Goal: Task Accomplishment & Management: Complete application form

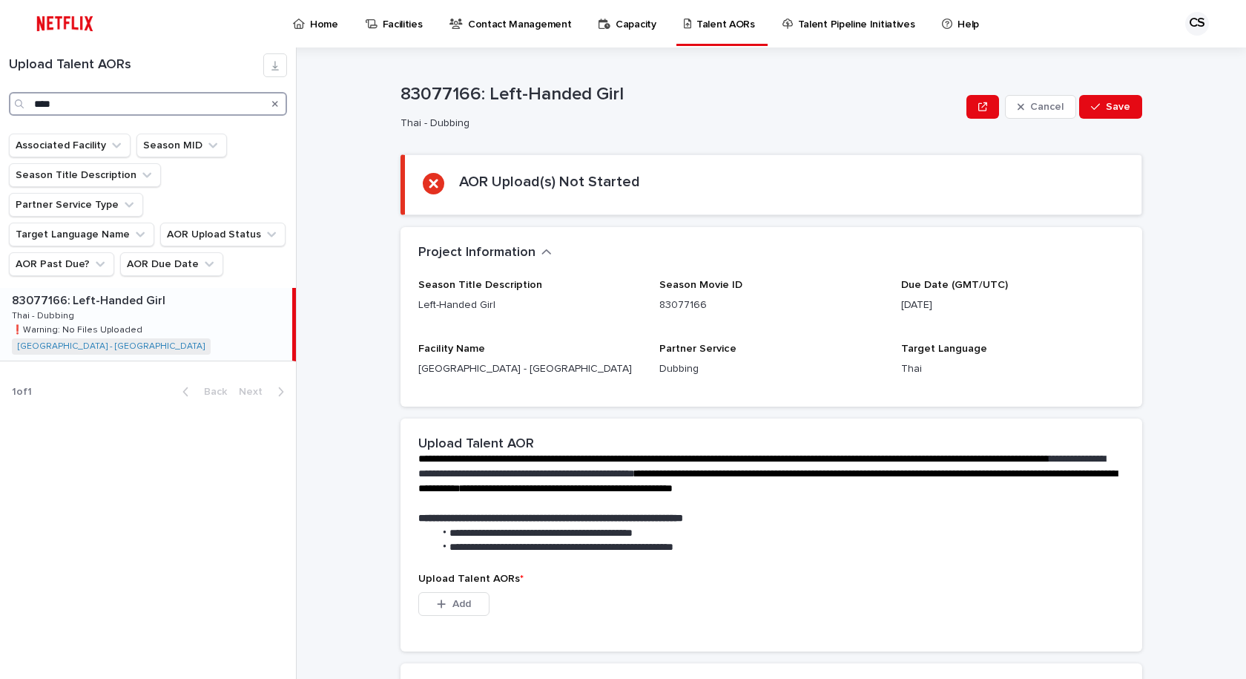
click at [99, 93] on input "****" at bounding box center [148, 104] width 278 height 24
click at [0, 92] on div "Upload Talent AORs ****" at bounding box center [148, 84] width 296 height 62
type input "******"
click at [228, 306] on div "81777460: Limpia 81777460: Limpia Thai - Dubbing Thai - Dubbing ❗️Warning: No F…" at bounding box center [146, 324] width 292 height 73
click at [800, 176] on div "AOR Upload(s) Not Started" at bounding box center [773, 185] width 701 height 24
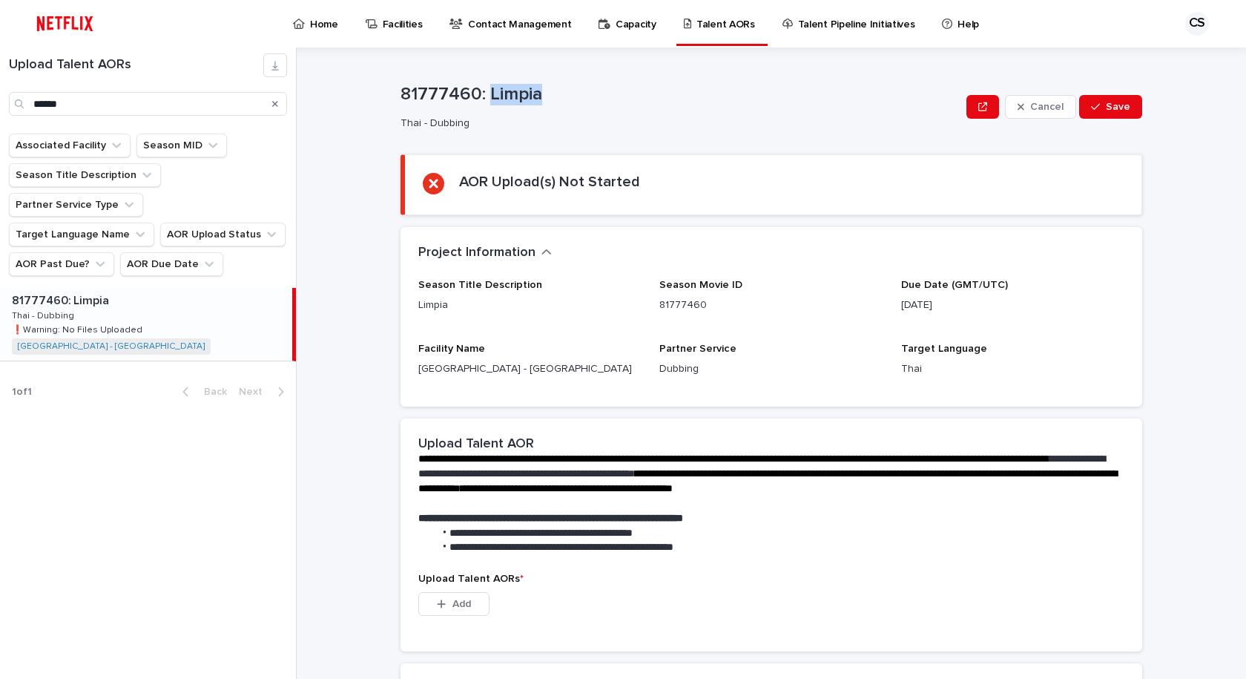
drag, startPoint x: 506, startPoint y: 88, endPoint x: 484, endPoint y: 92, distance: 22.6
click at [484, 92] on p "81777460: Limpia" at bounding box center [681, 95] width 560 height 22
copy p "Limpia"
click at [582, 116] on div "Thai - Dubbing" at bounding box center [678, 122] width 554 height 16
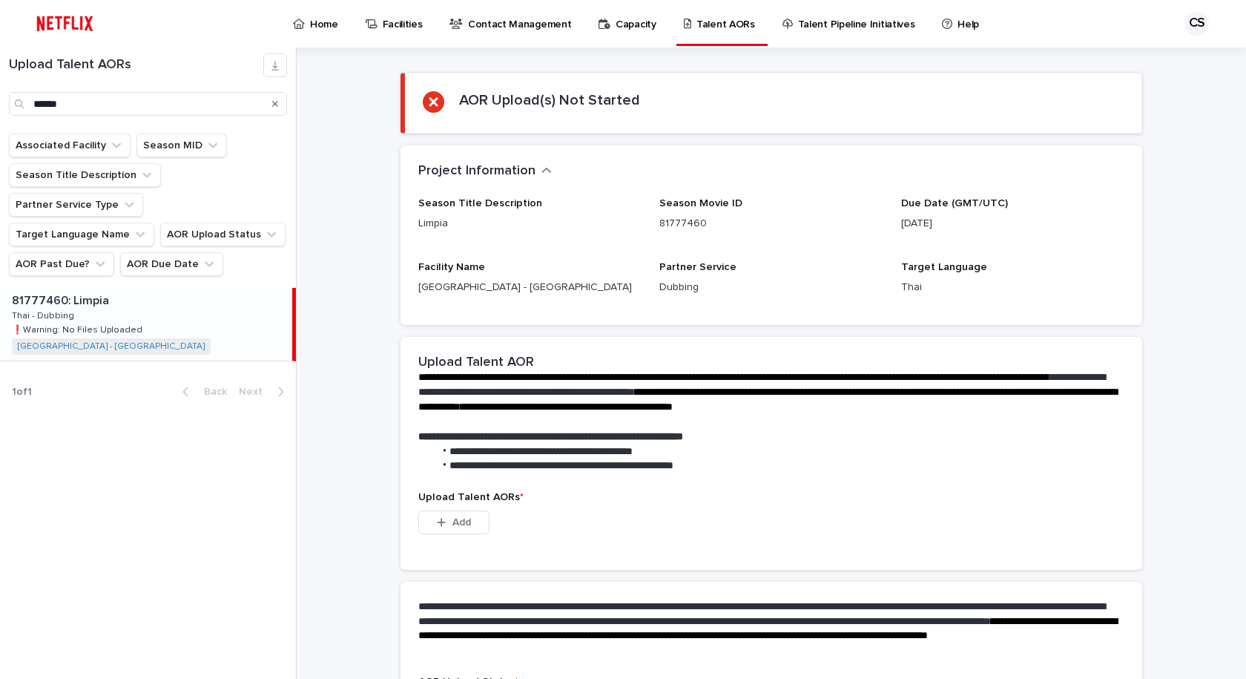
scroll to position [211, 0]
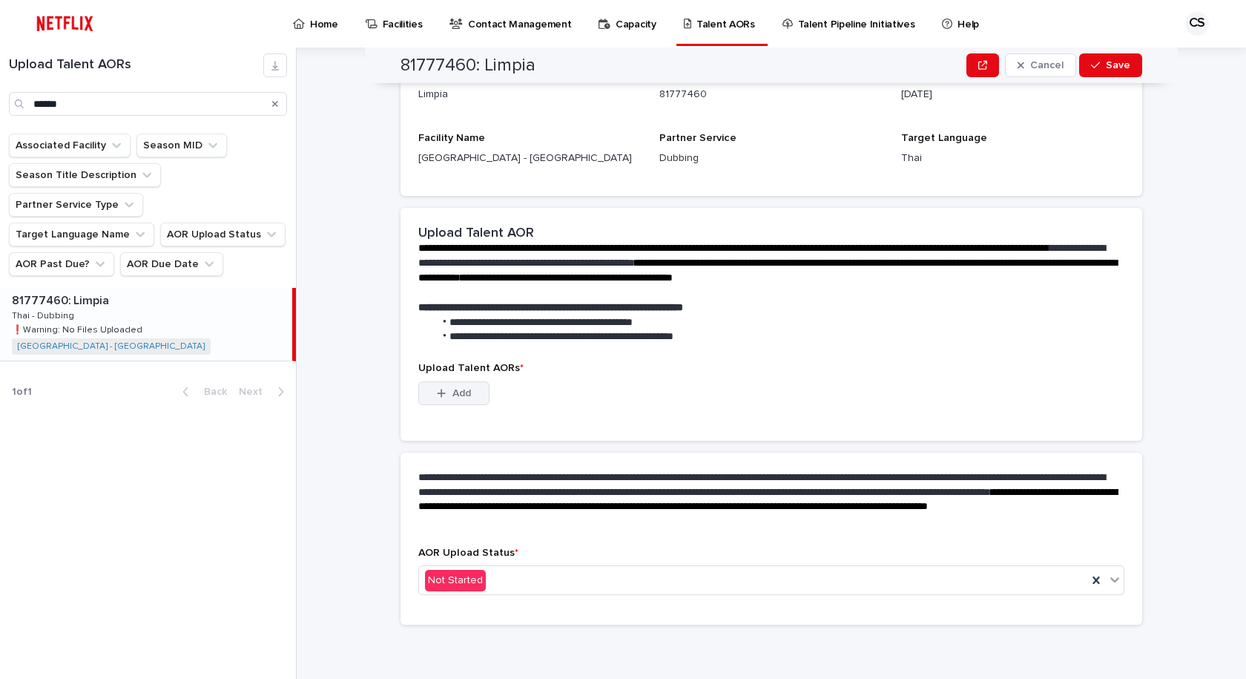
click at [463, 388] on span "Add" at bounding box center [462, 393] width 19 height 10
click at [438, 390] on icon "button" at bounding box center [441, 393] width 9 height 10
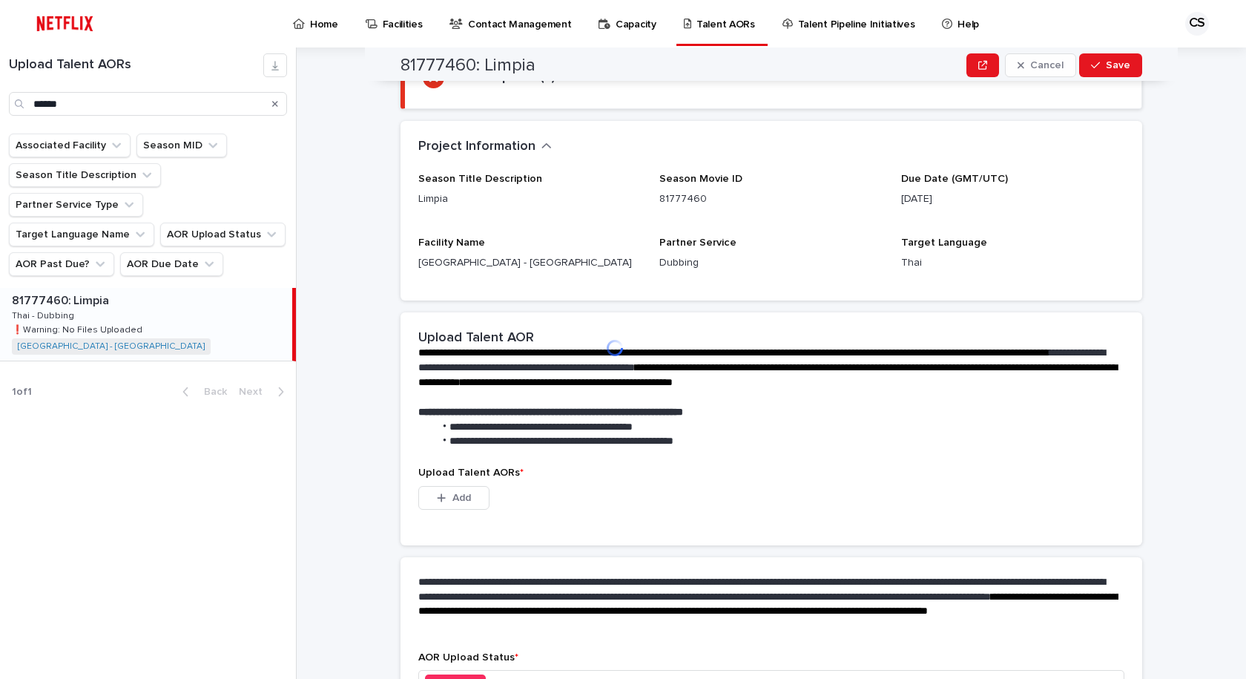
scroll to position [0, 0]
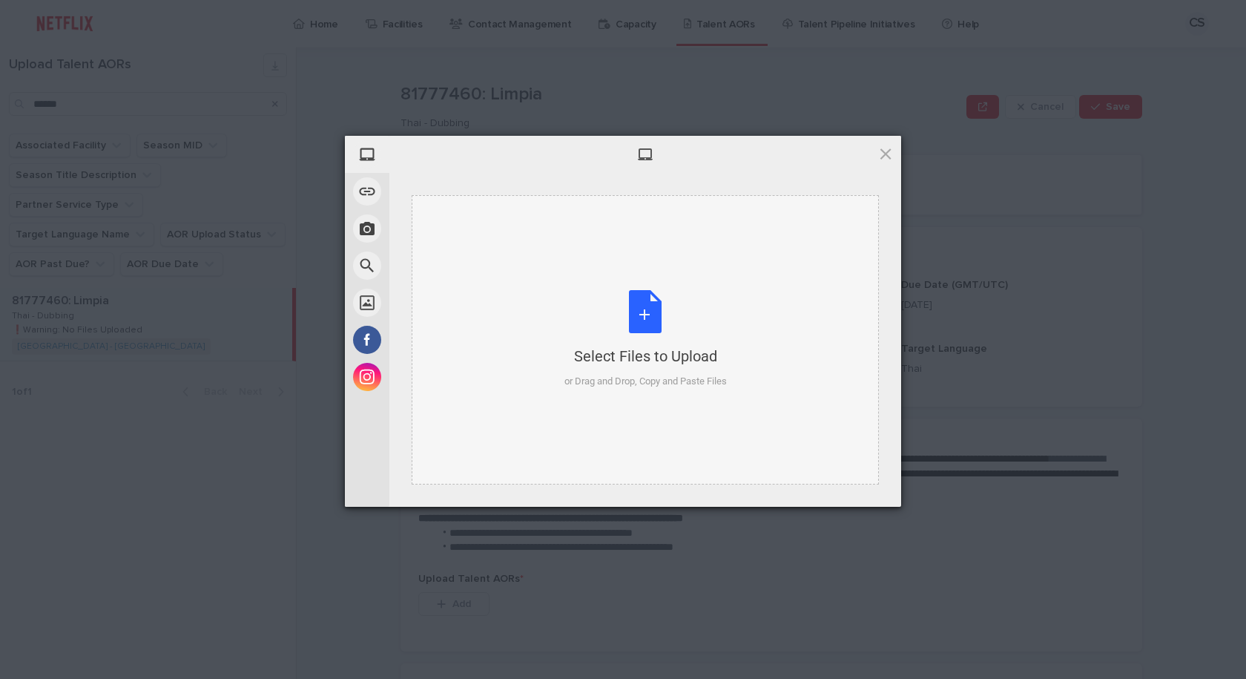
click at [687, 315] on div "Select Files to Upload or Drag and Drop, Copy and Paste Files" at bounding box center [646, 339] width 162 height 99
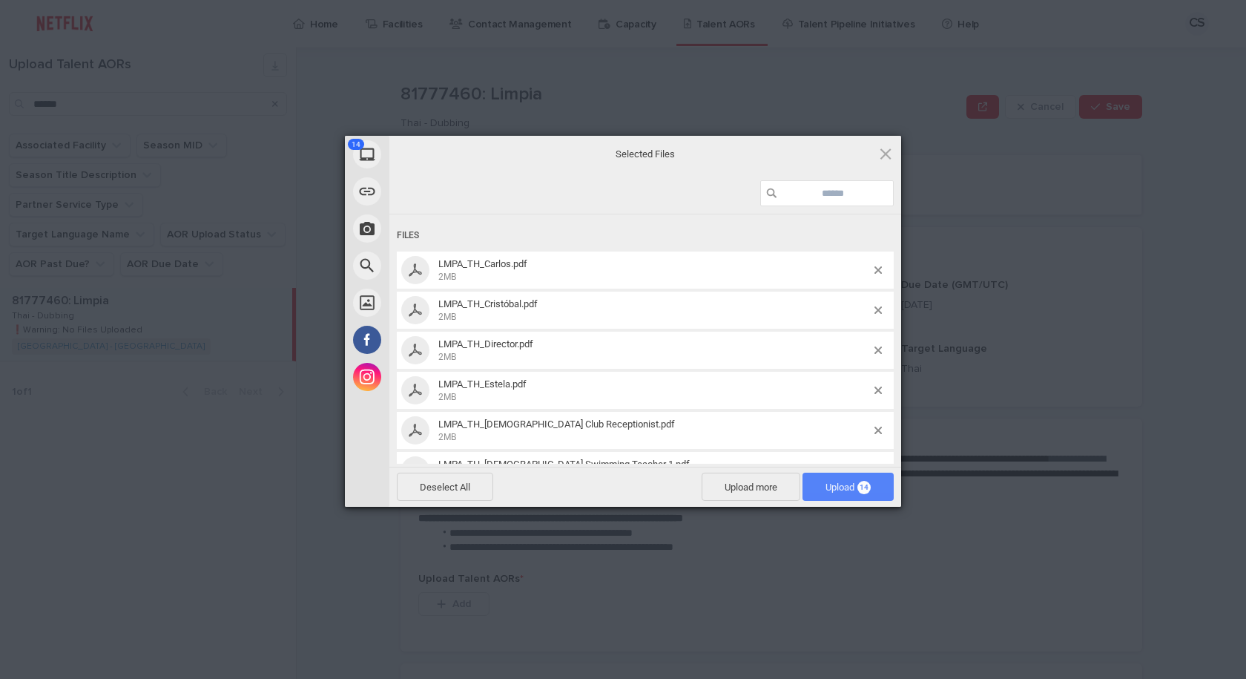
click at [841, 481] on span "Upload 14" at bounding box center [848, 486] width 45 height 11
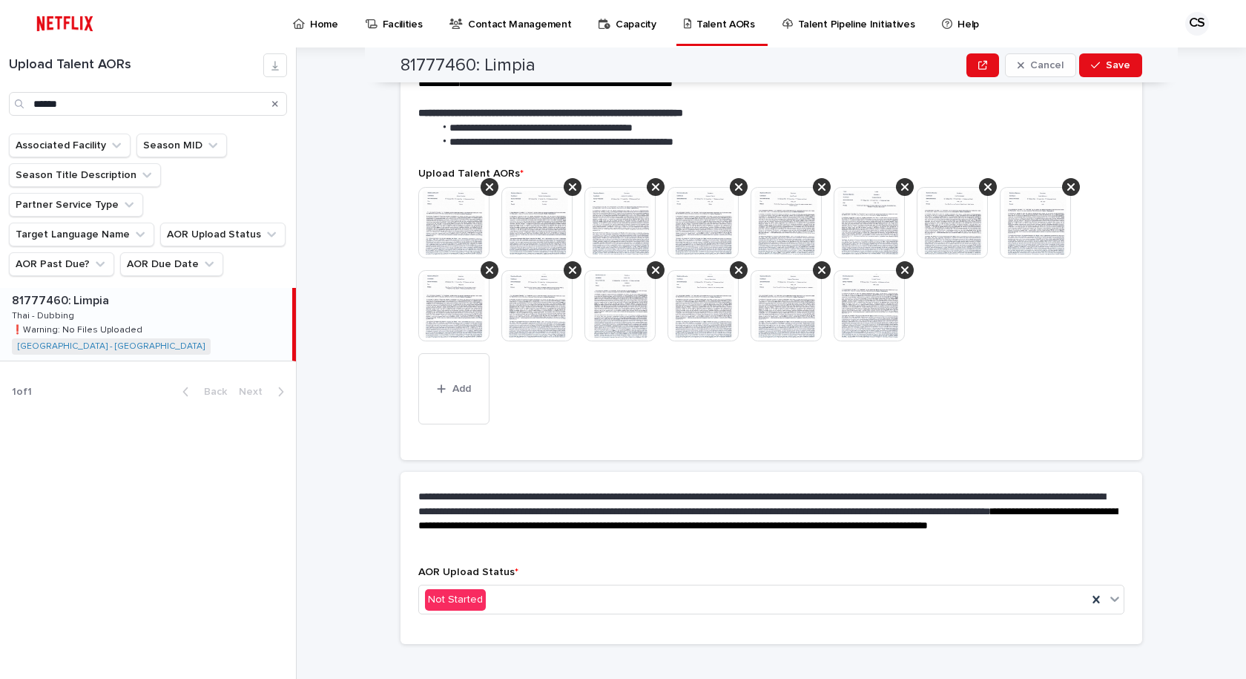
scroll to position [352, 0]
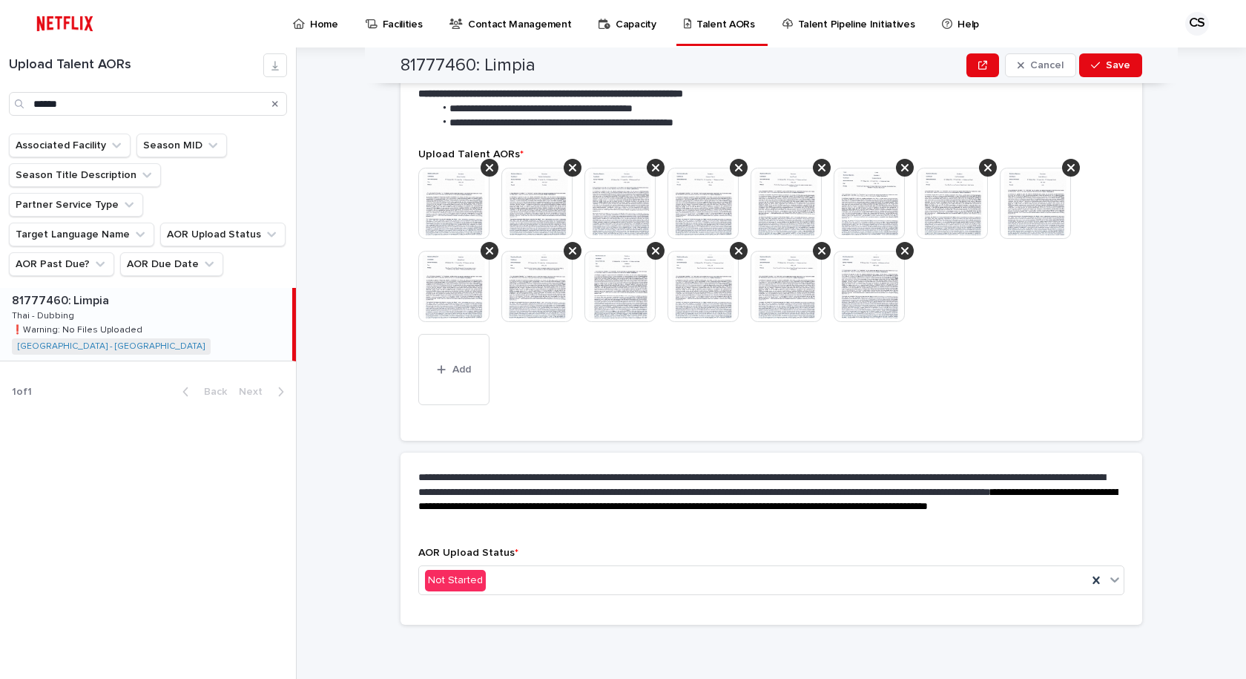
click at [547, 309] on img at bounding box center [536, 286] width 71 height 71
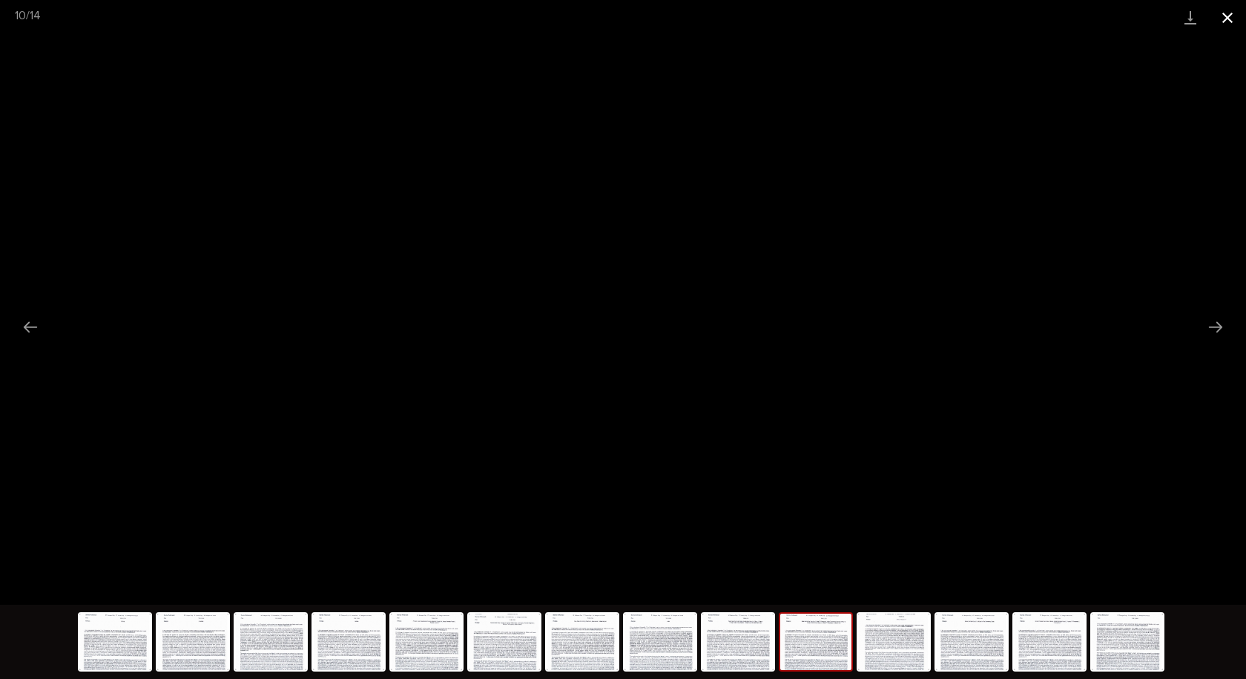
click at [1221, 24] on button "Close gallery" at bounding box center [1227, 17] width 37 height 35
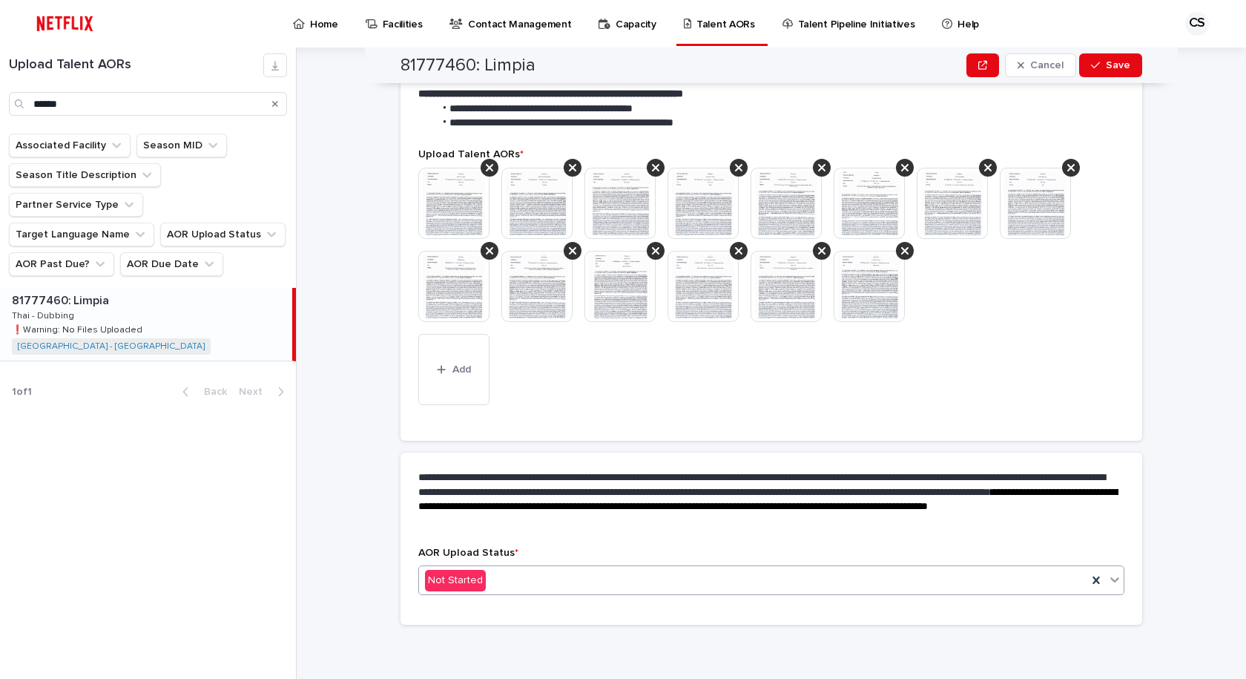
click at [512, 573] on div "Not Started" at bounding box center [753, 580] width 668 height 24
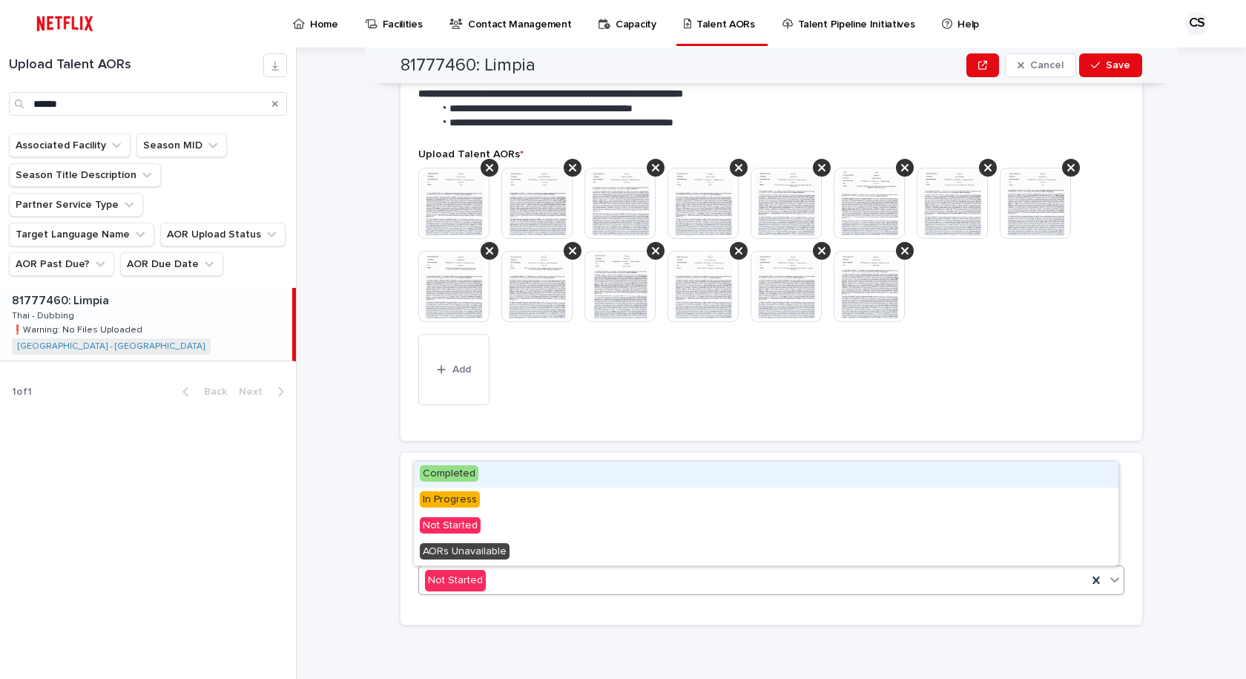
click at [499, 478] on div "Completed" at bounding box center [766, 474] width 705 height 26
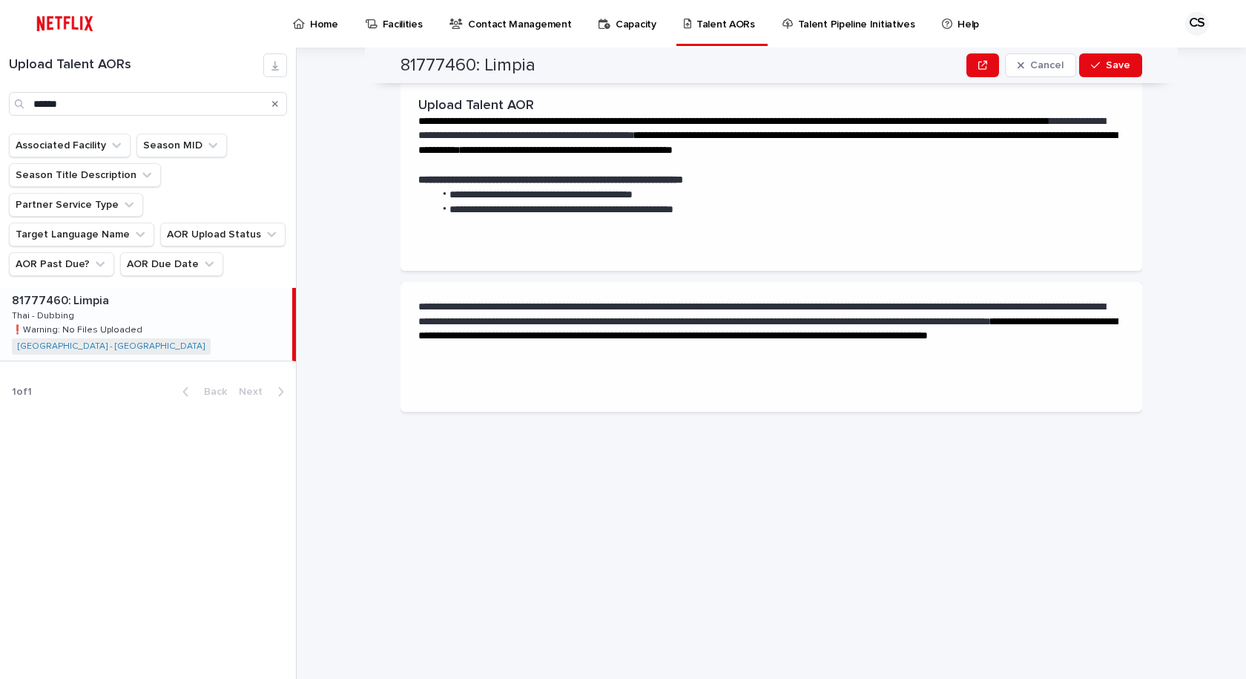
scroll to position [0, 0]
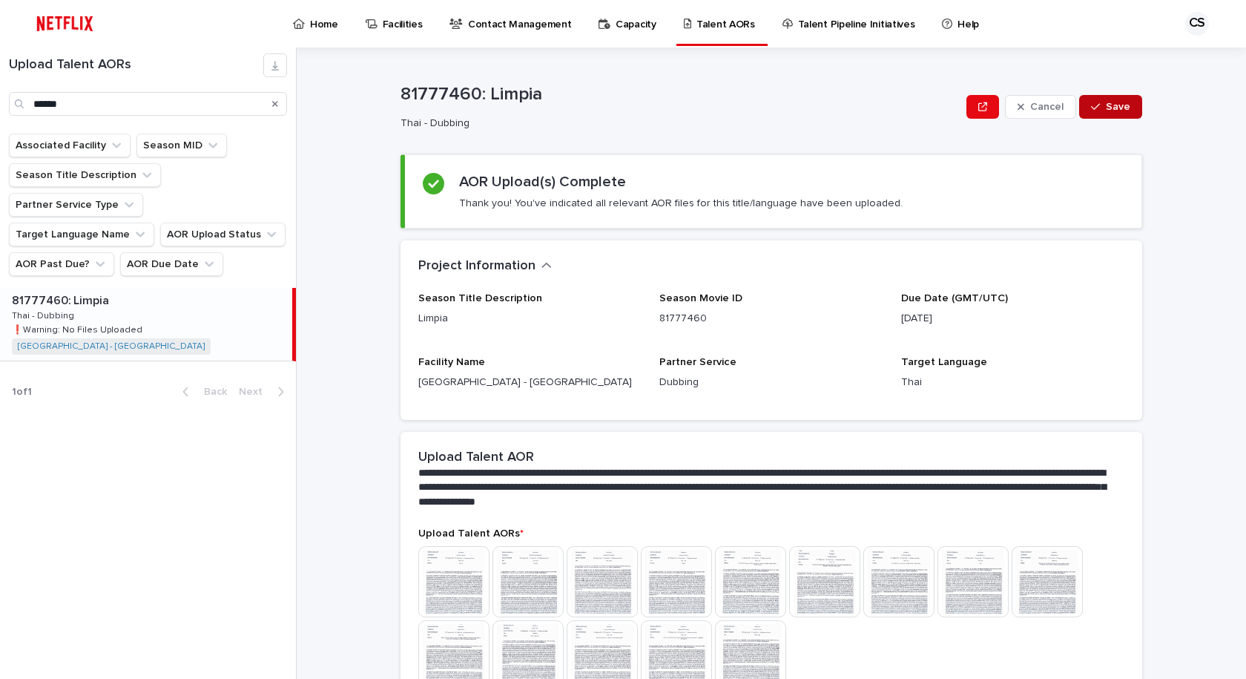
click at [1104, 96] on button "Save" at bounding box center [1110, 107] width 63 height 24
click at [832, 130] on div "81777460: Limpia Thai - Dubbing Edit" at bounding box center [772, 106] width 742 height 59
drag, startPoint x: 0, startPoint y: 69, endPoint x: 9, endPoint y: 7, distance: 62.9
click at [0, 66] on div "Upload Talent AORs ******" at bounding box center [148, 84] width 296 height 62
type input "*********"
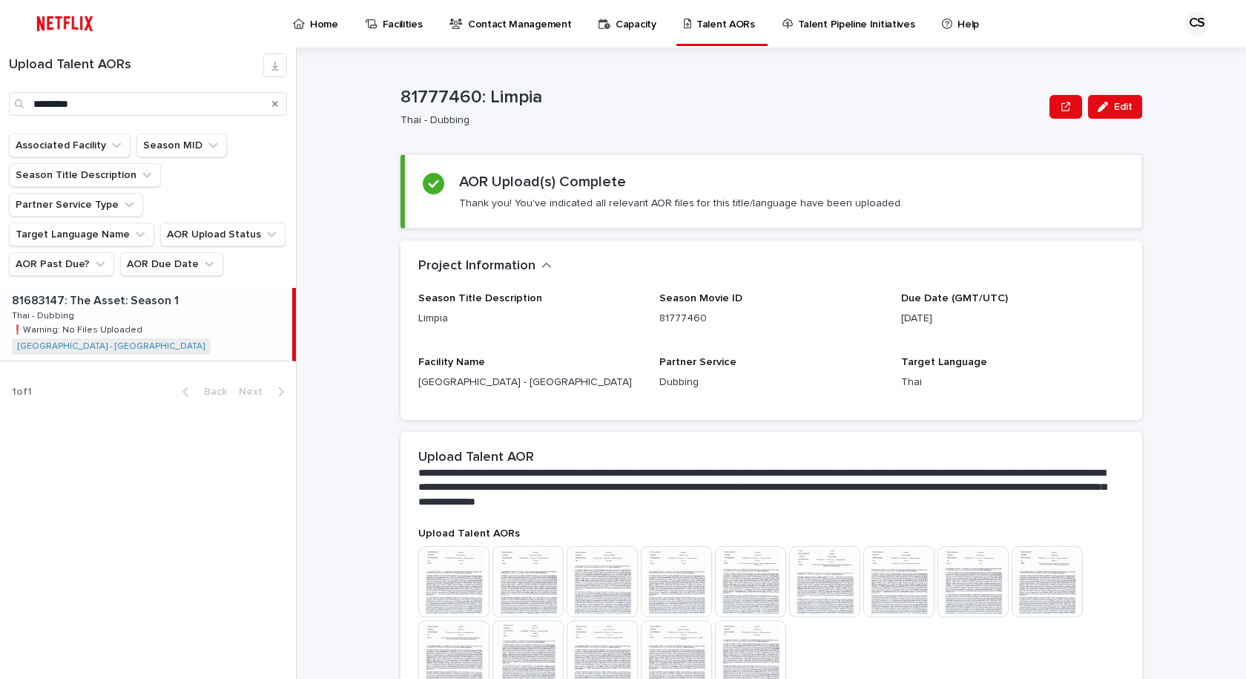
drag, startPoint x: 186, startPoint y: 269, endPoint x: 171, endPoint y: 245, distance: 28.6
click at [185, 294] on p at bounding box center [149, 301] width 274 height 14
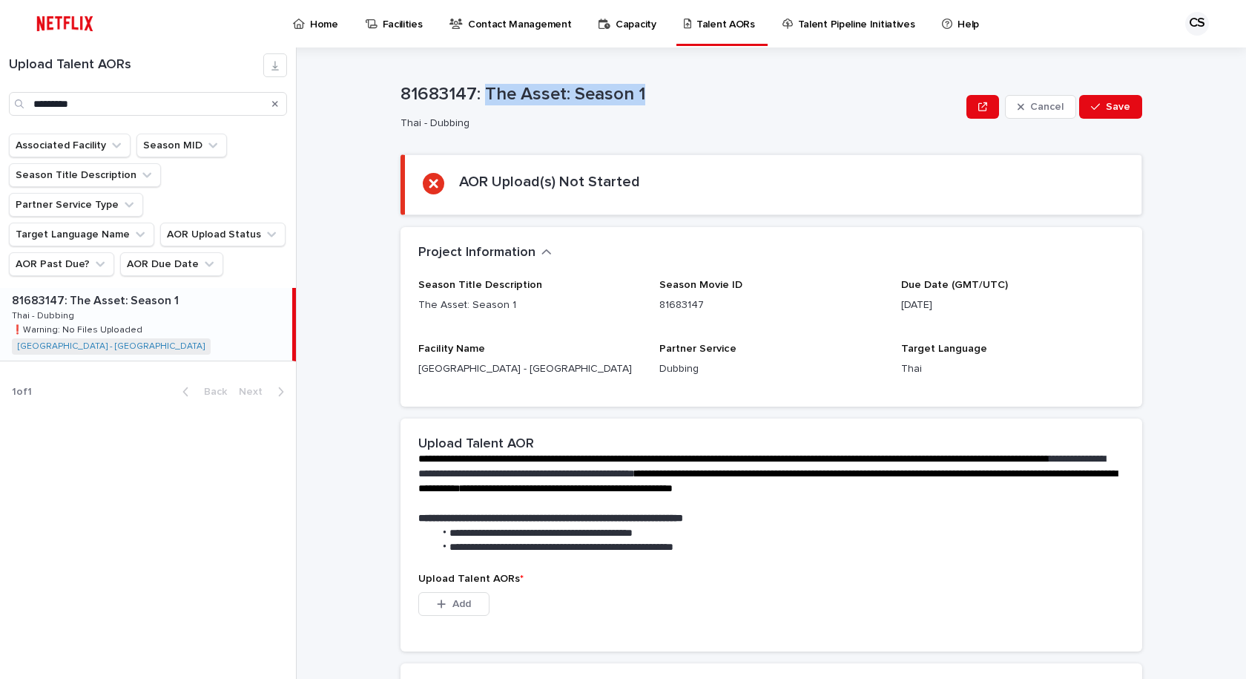
drag, startPoint x: 618, startPoint y: 96, endPoint x: 529, endPoint y: 281, distance: 205.1
click at [481, 86] on div "81683147: The Asset: Season 1 Thai - Dubbing Cancel Save" at bounding box center [772, 106] width 742 height 59
copy p "The Asset: Season 1"
click at [1074, 289] on p "Due Date (GMT/UTC)" at bounding box center [1012, 285] width 223 height 13
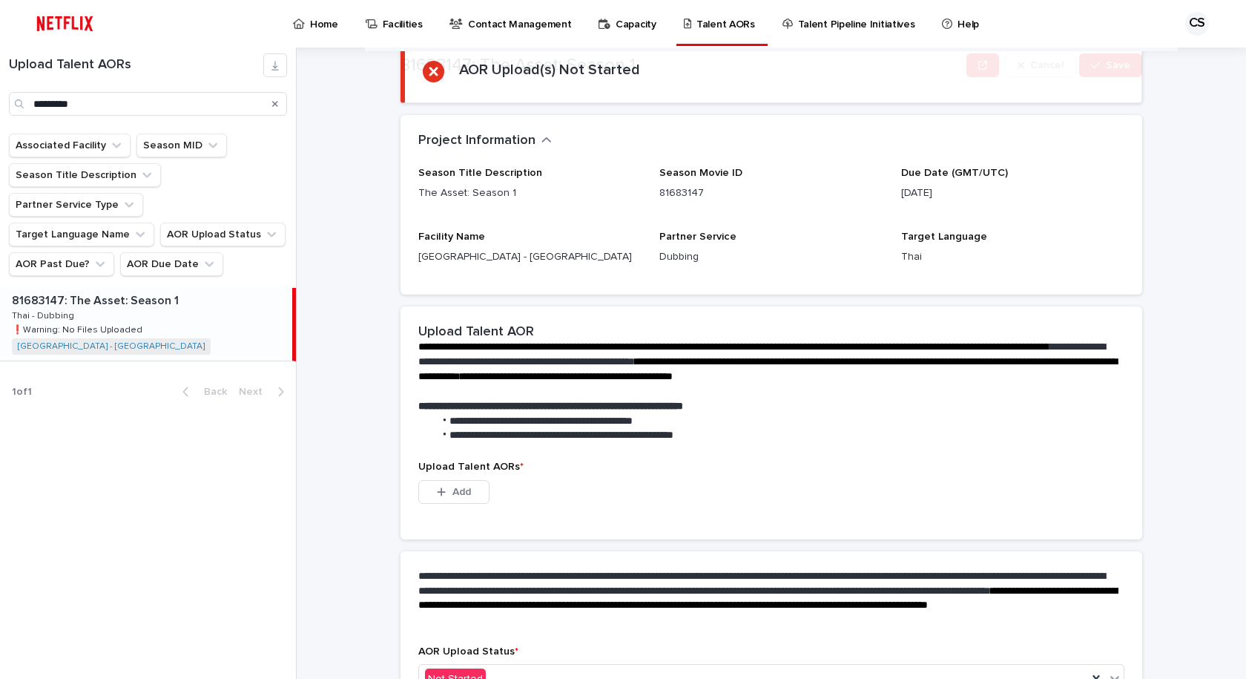
scroll to position [211, 0]
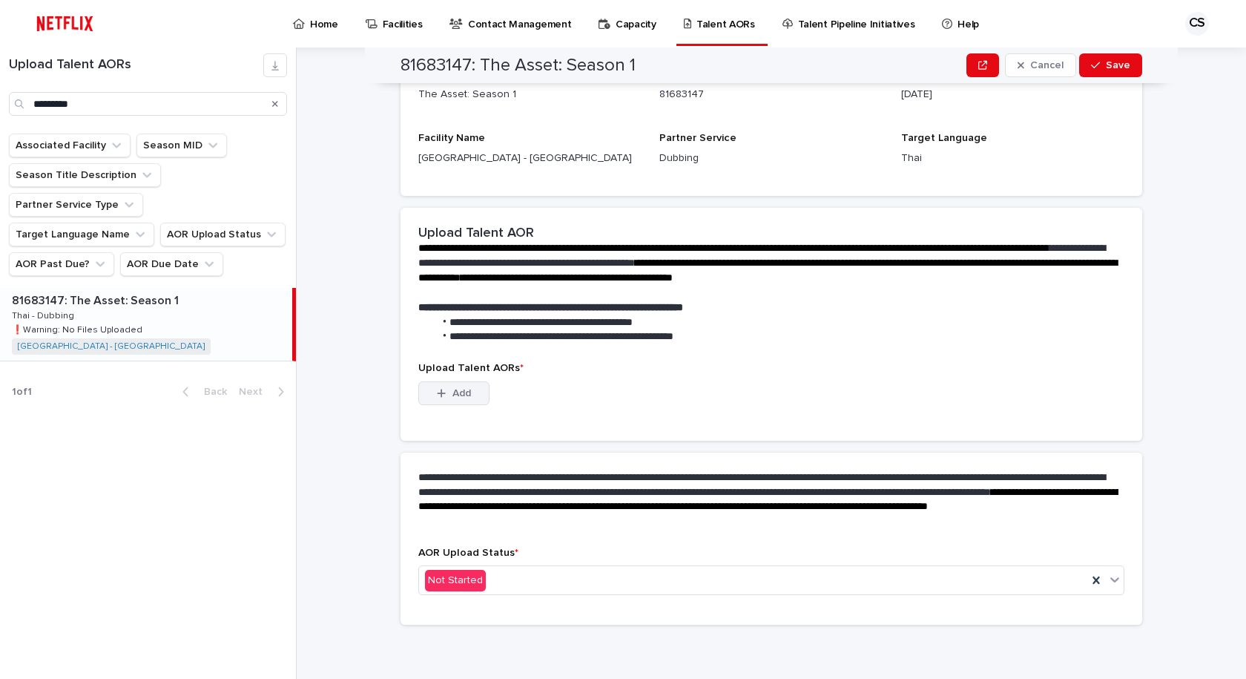
click at [453, 394] on span "Add" at bounding box center [462, 393] width 19 height 10
click at [729, 399] on div "This file cannot be opened Download File Add" at bounding box center [771, 396] width 706 height 30
click at [728, 398] on div "This file cannot be opened Download File Add" at bounding box center [771, 396] width 706 height 30
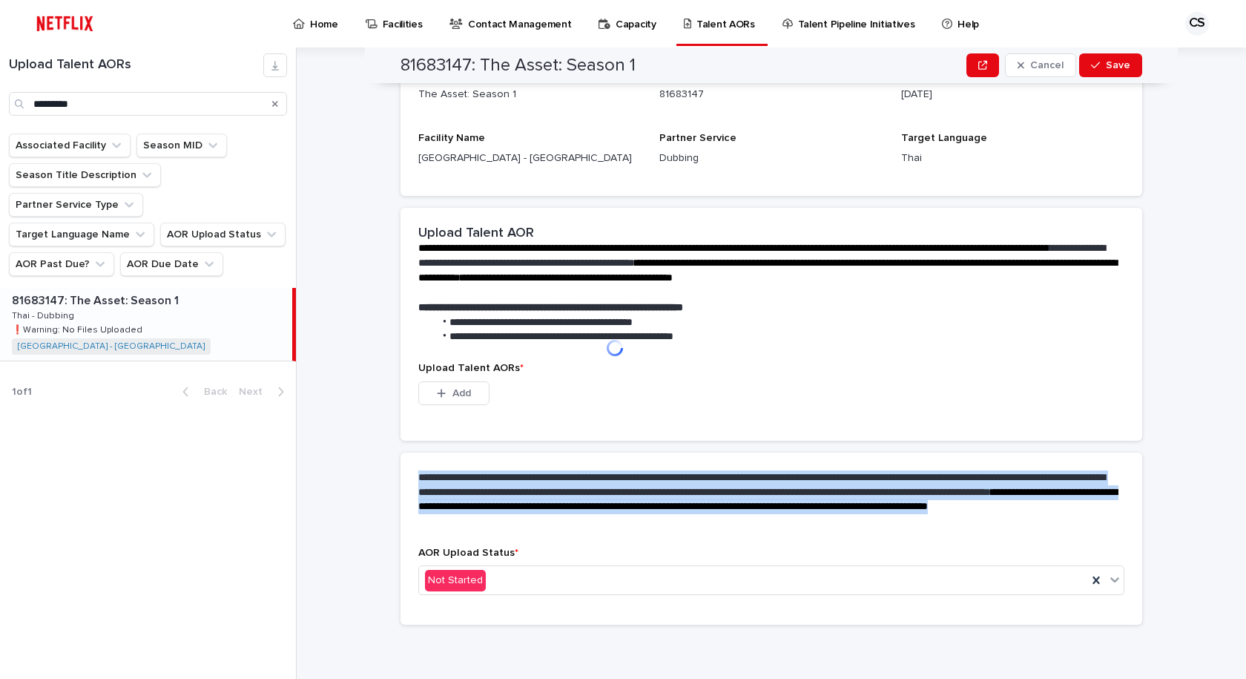
click at [728, 398] on div "This file cannot be opened Download File Add" at bounding box center [771, 396] width 706 height 30
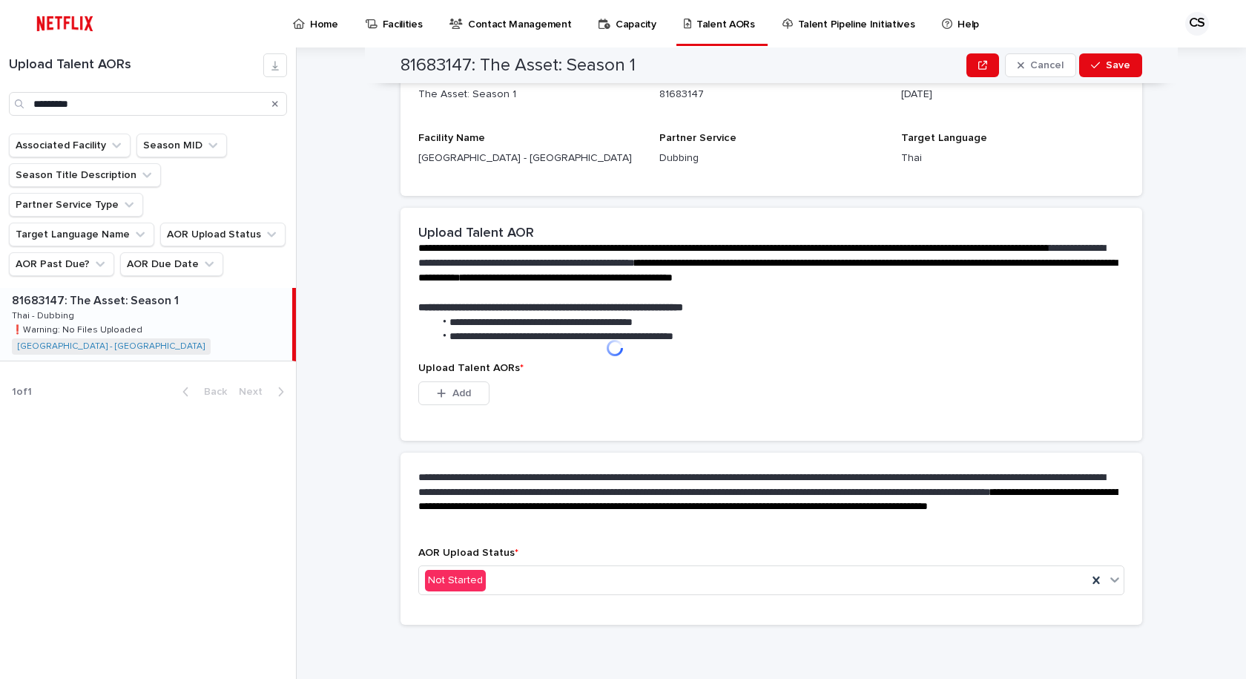
click at [646, 315] on li "**********" at bounding box center [776, 322] width 685 height 15
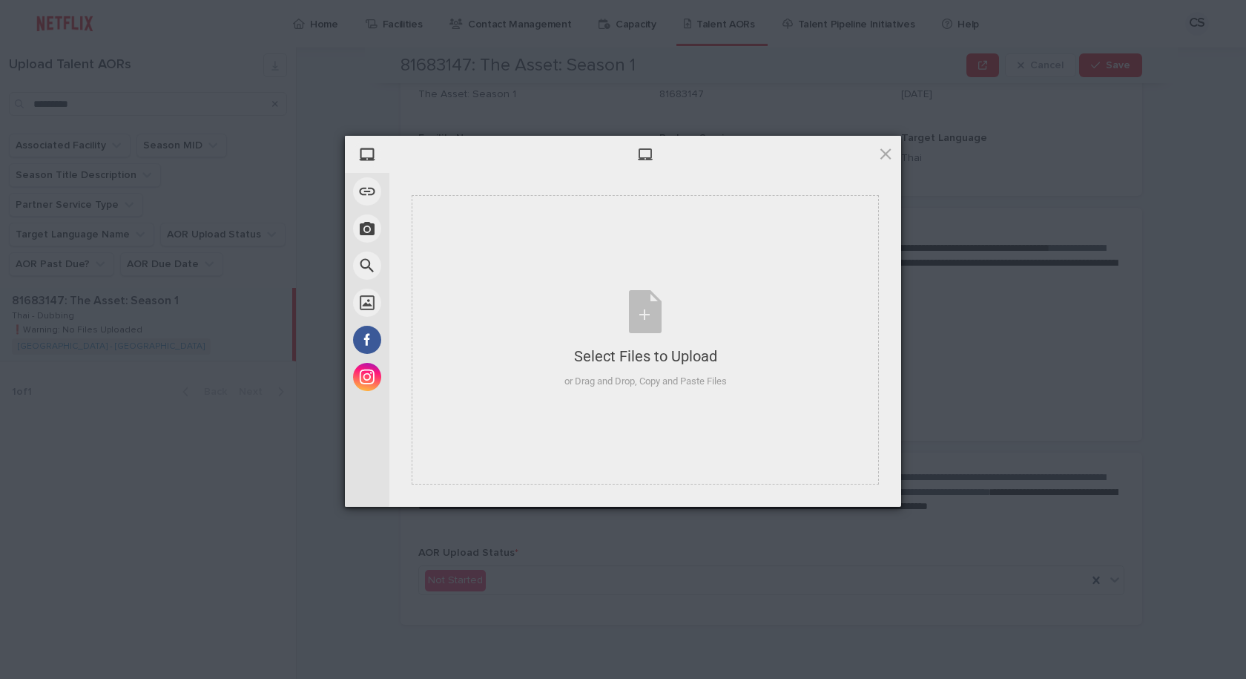
click at [766, 633] on div "My Device Link (URL) Take Photo Web Search Unsplash Facebook Instagram Select F…" at bounding box center [623, 339] width 1246 height 679
click at [633, 325] on div "Select Files to Upload or Drag and Drop, Copy and Paste Files" at bounding box center [646, 339] width 162 height 99
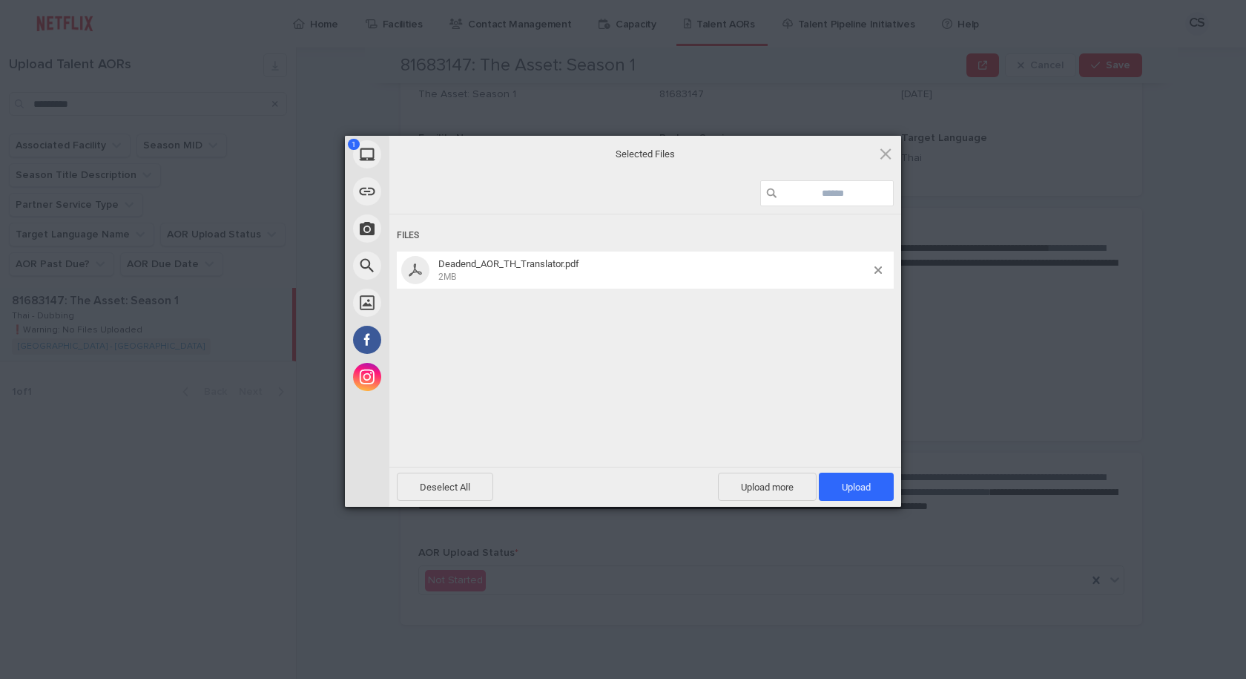
click at [660, 214] on div "Files Deadend_AOR_TH_Translator.pdf 2MB" at bounding box center [645, 338] width 512 height 249
click at [872, 271] on span "Deadend_AOR_TH_Translator.pdf 2MB" at bounding box center [654, 270] width 441 height 24
click at [878, 270] on span at bounding box center [878, 269] width 7 height 7
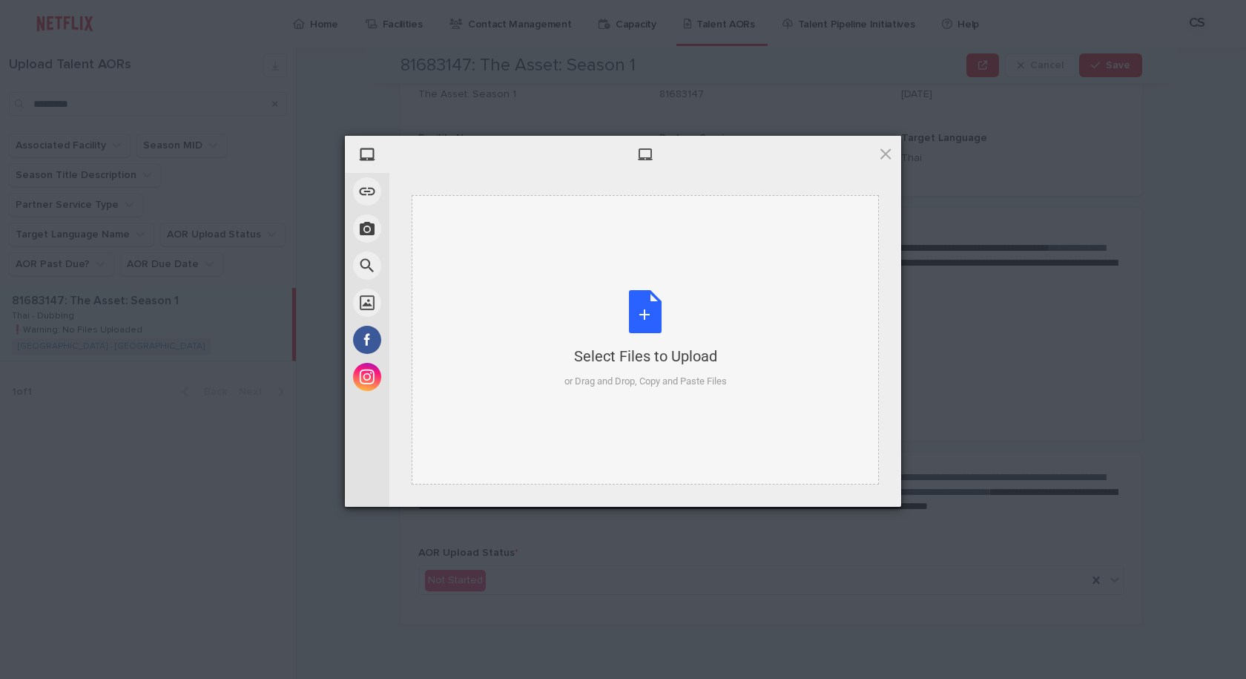
click at [561, 327] on div "Select Files to Upload or Drag and Drop, Copy and Paste Files" at bounding box center [645, 339] width 467 height 289
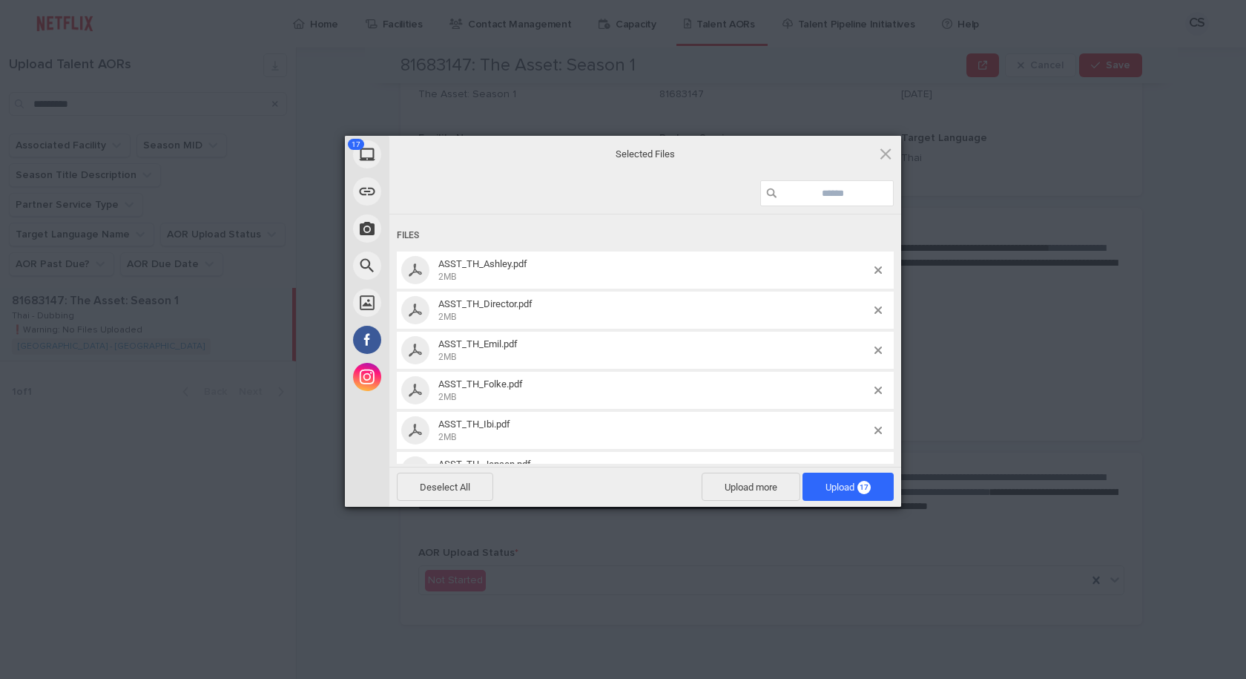
click at [826, 476] on span "Upload 17" at bounding box center [848, 487] width 91 height 28
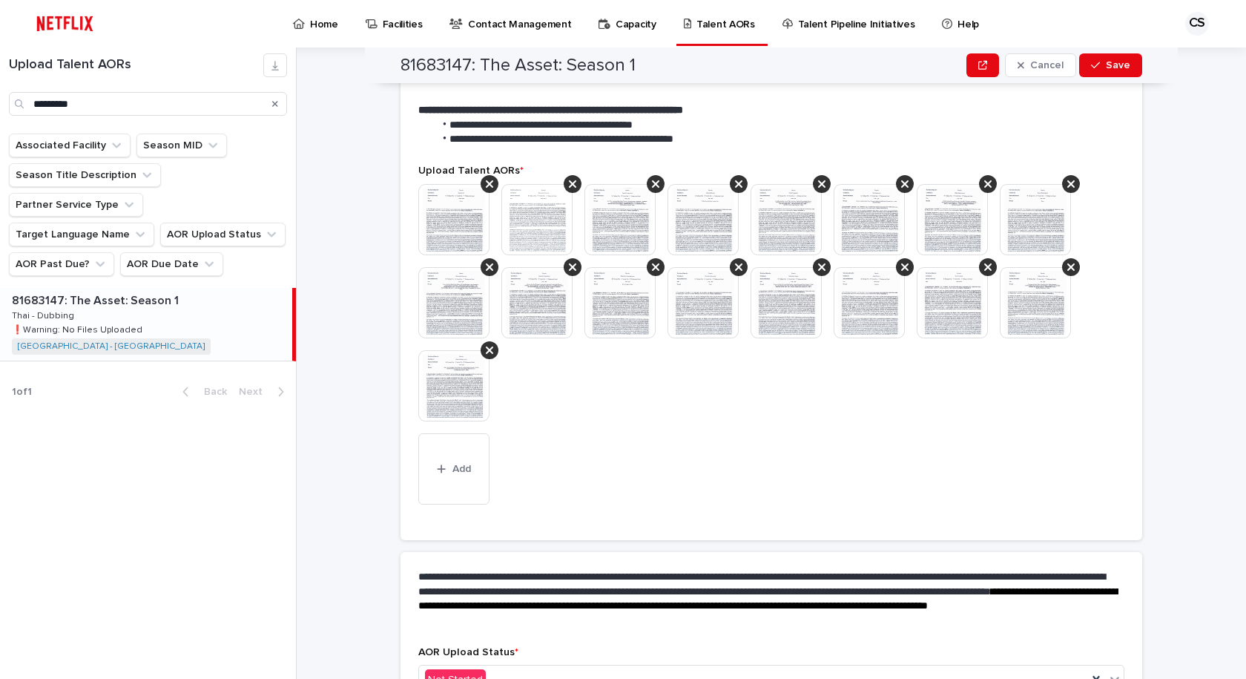
scroll to position [323, 0]
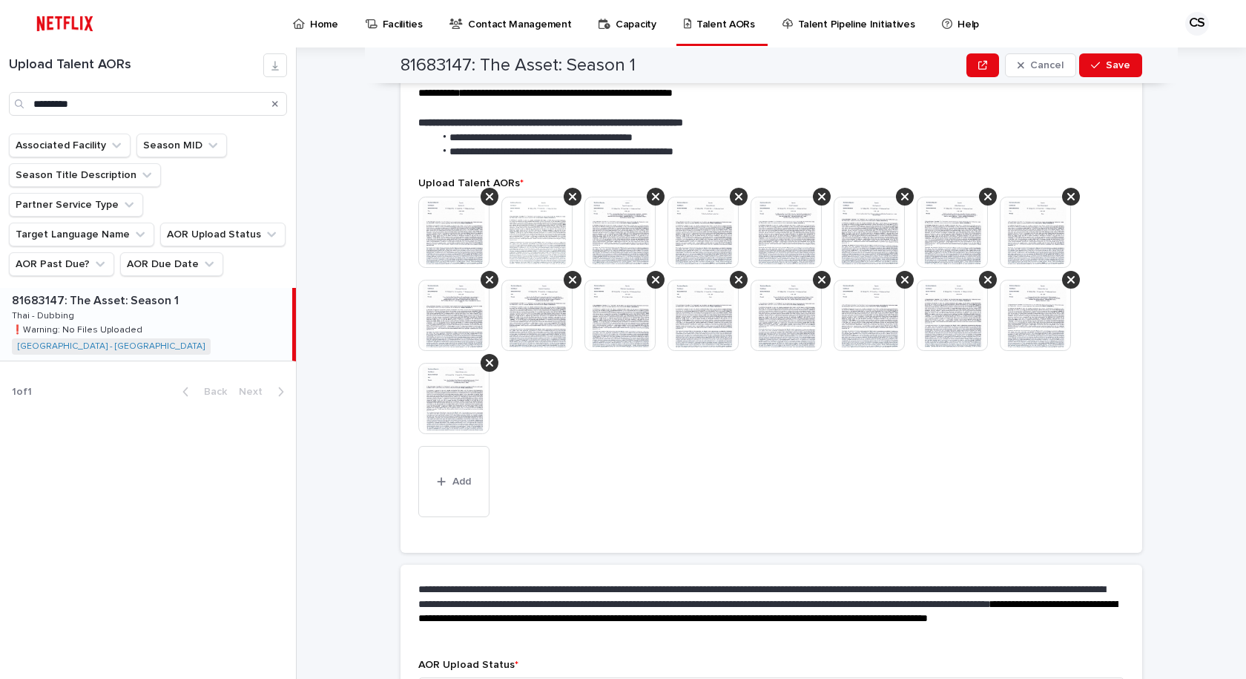
click at [641, 333] on img at bounding box center [620, 315] width 71 height 71
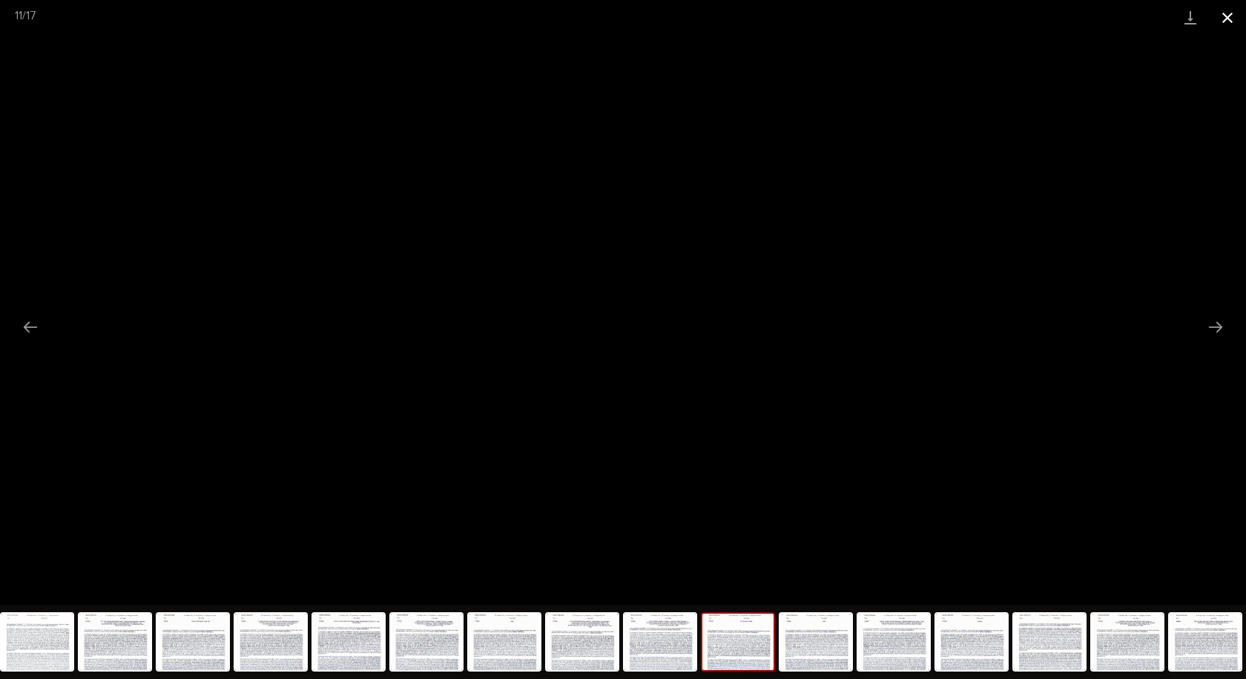
click at [1231, 11] on button "Close gallery" at bounding box center [1227, 17] width 37 height 35
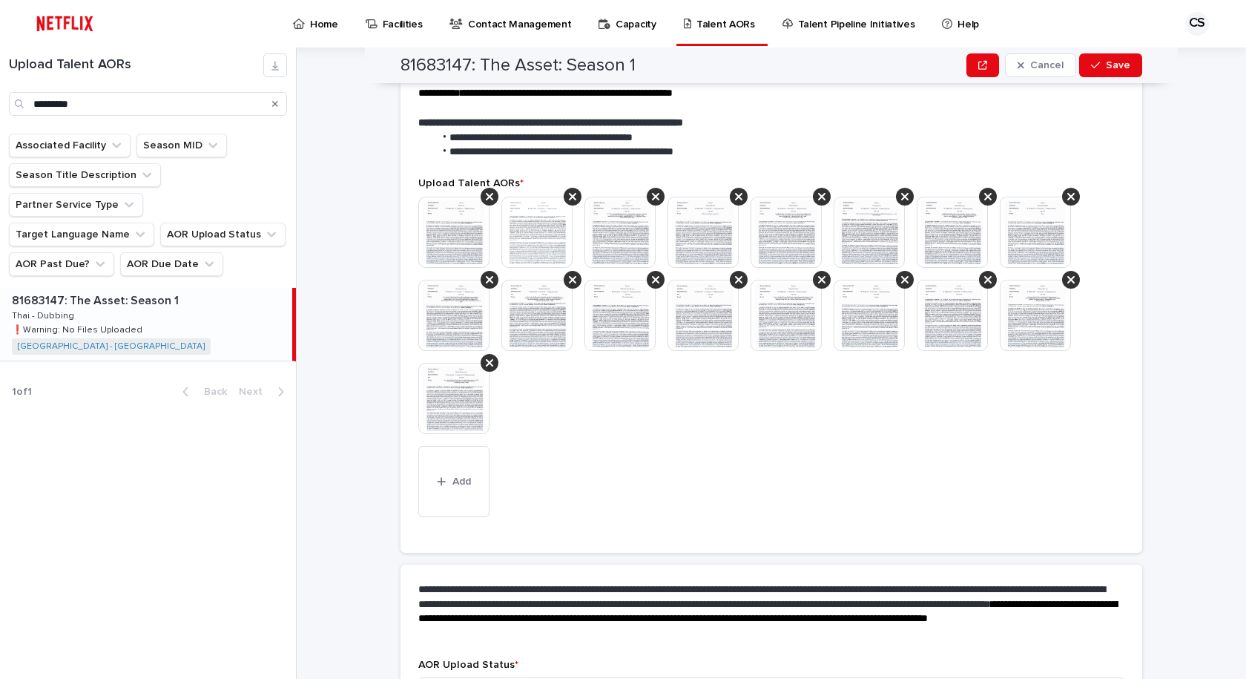
click at [625, 420] on div at bounding box center [771, 321] width 706 height 249
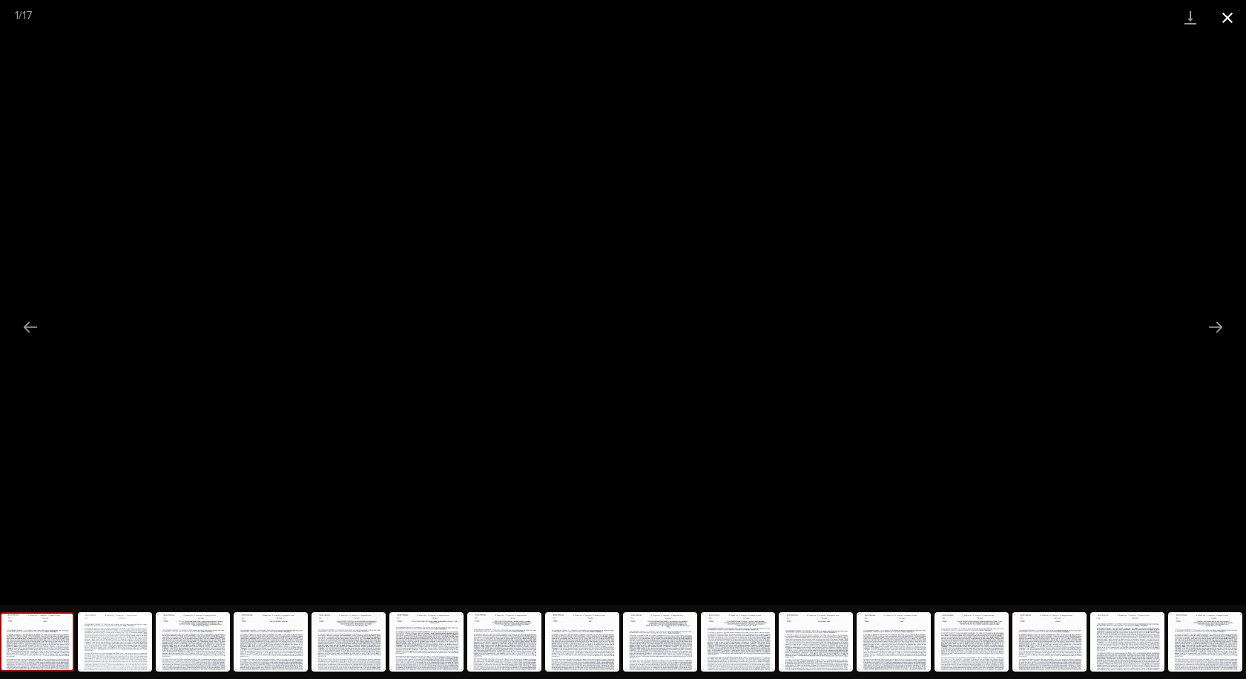
click at [1237, 13] on button "Close gallery" at bounding box center [1227, 17] width 37 height 35
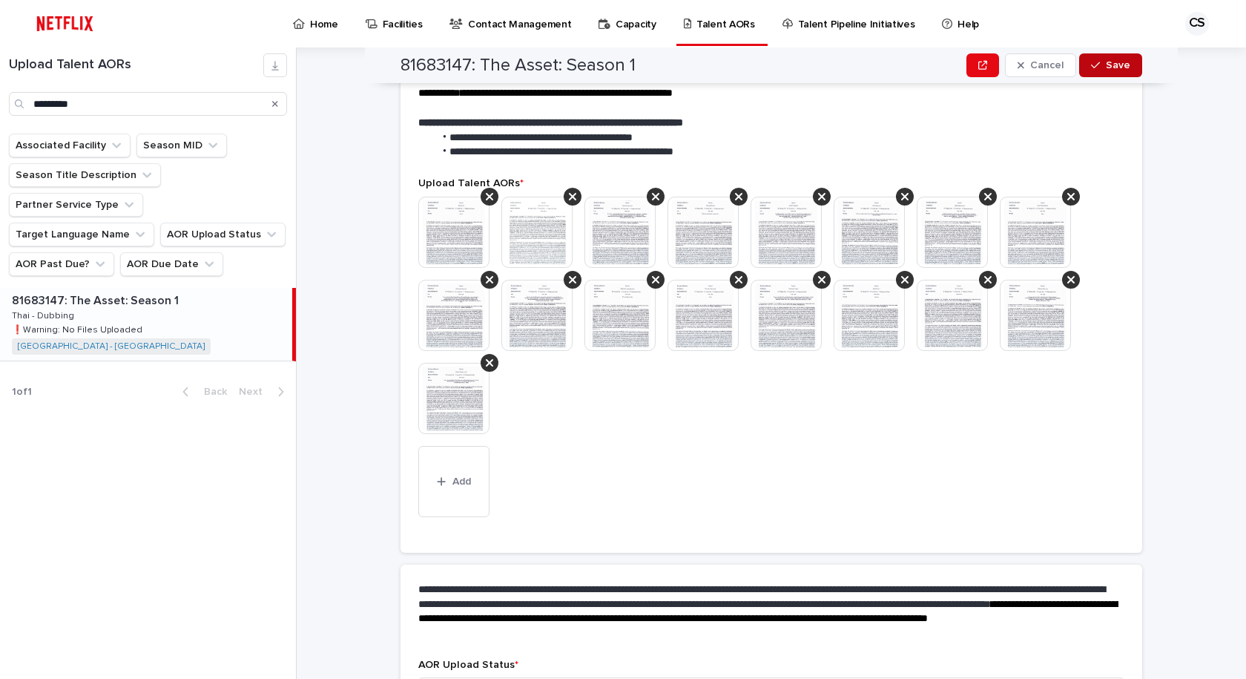
click at [1099, 62] on div "button" at bounding box center [1098, 65] width 15 height 10
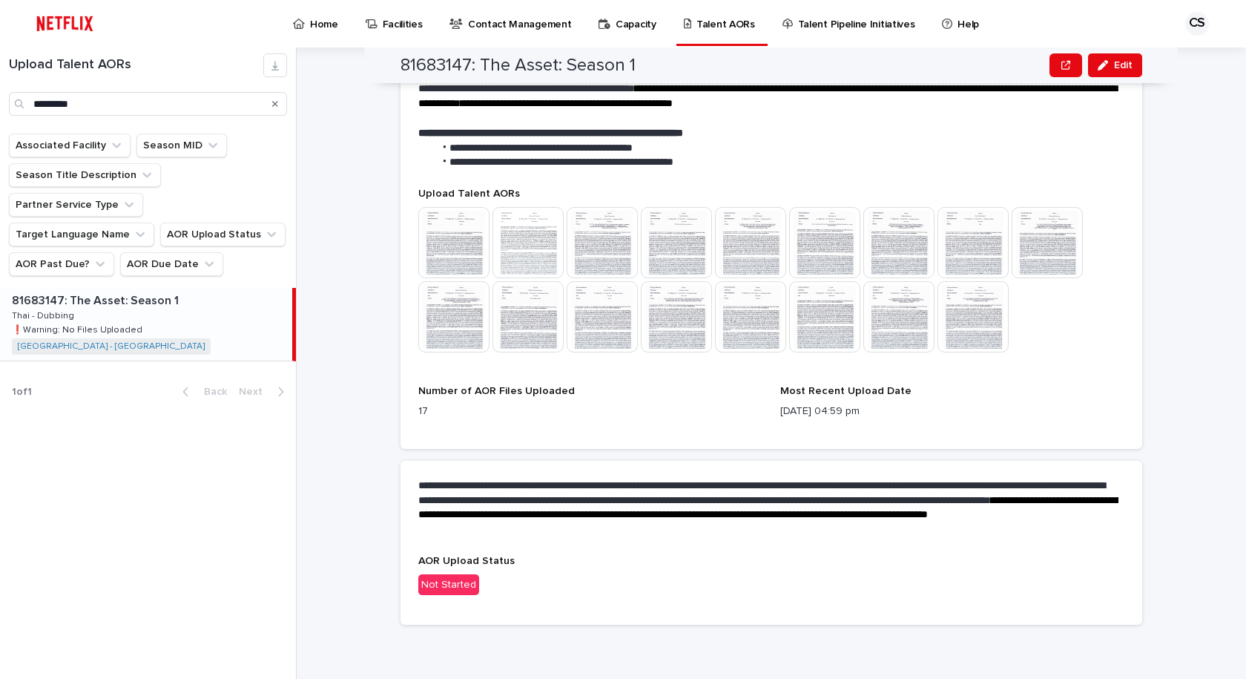
scroll to position [280, 0]
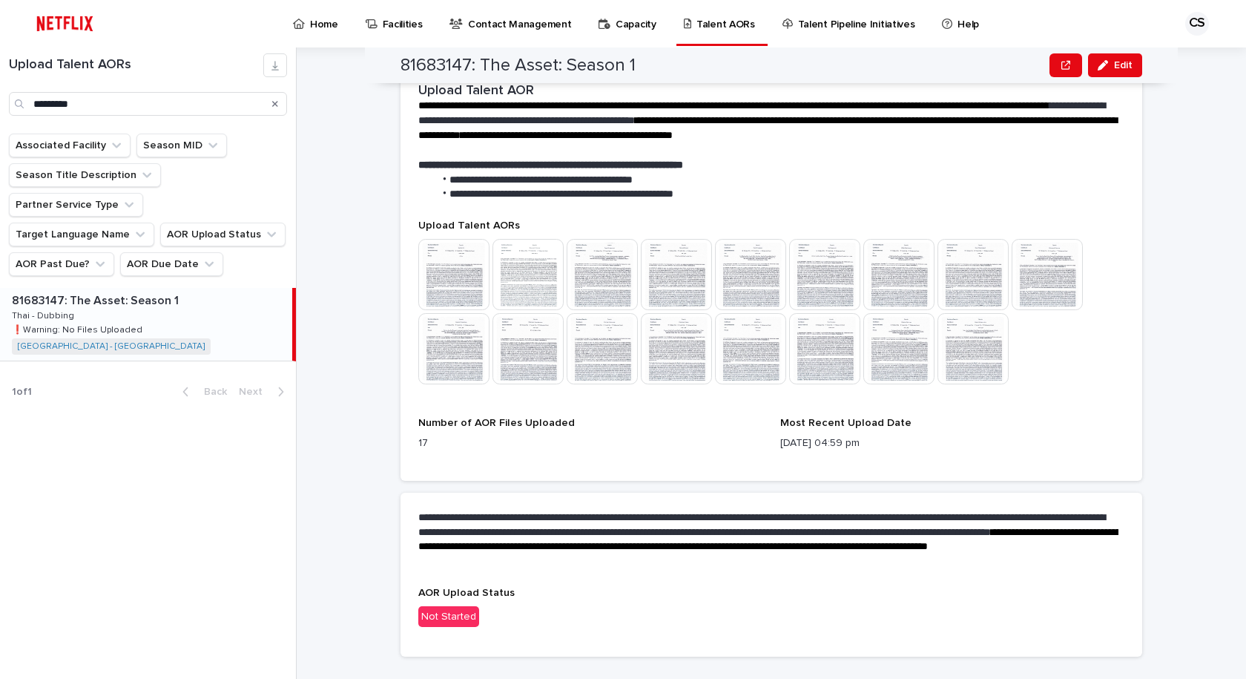
click at [496, 614] on p "Not Started" at bounding box center [771, 617] width 706 height 22
click at [470, 611] on div "Not Started" at bounding box center [448, 617] width 61 height 22
click at [1108, 64] on div "button" at bounding box center [1106, 65] width 16 height 10
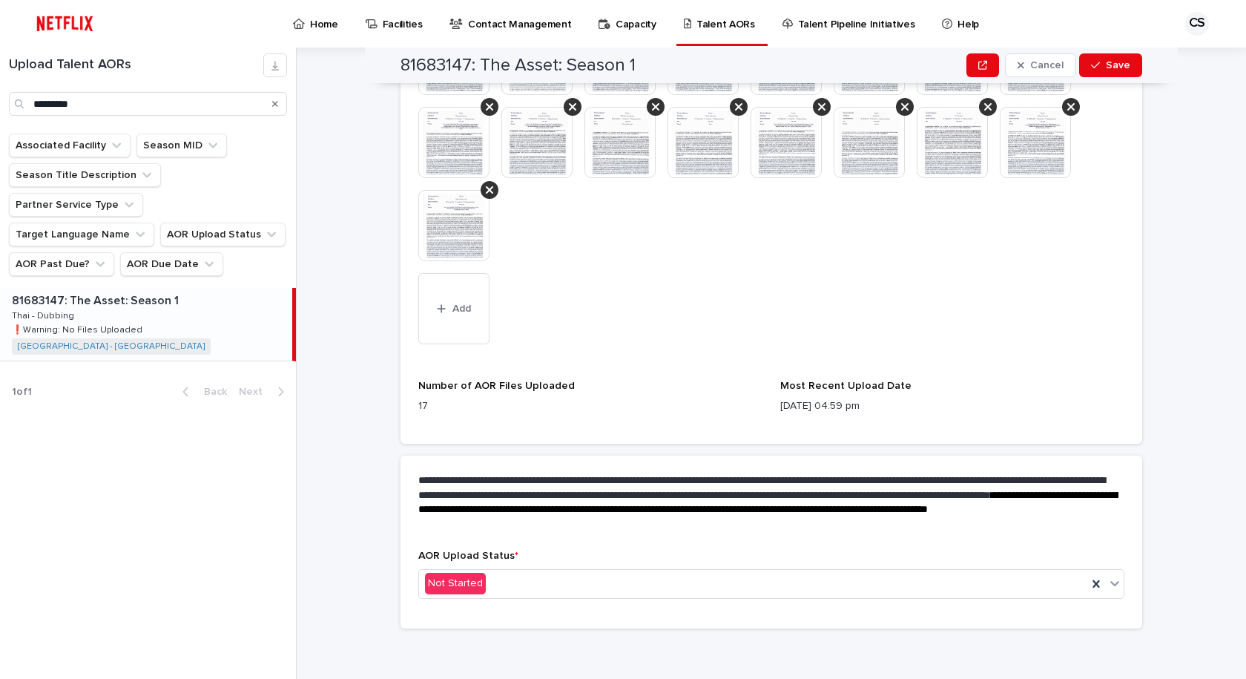
scroll to position [499, 0]
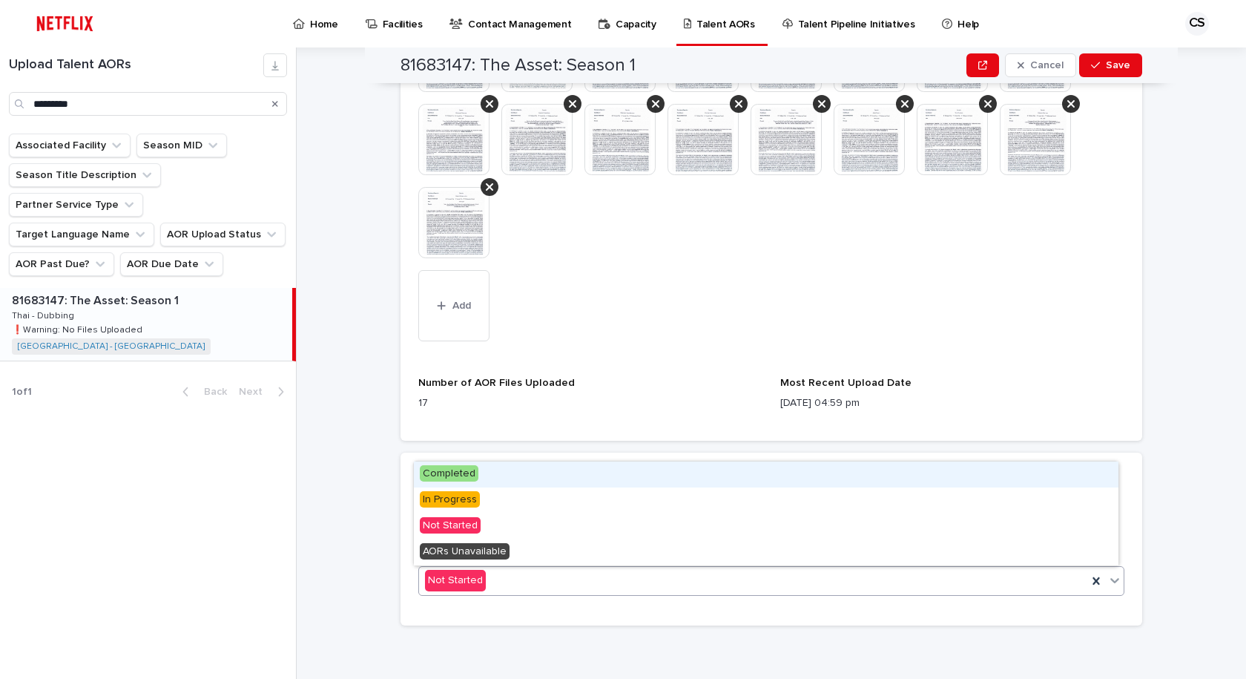
click at [515, 571] on div "Not Started" at bounding box center [753, 580] width 668 height 24
click at [504, 484] on div "Completed" at bounding box center [766, 474] width 705 height 26
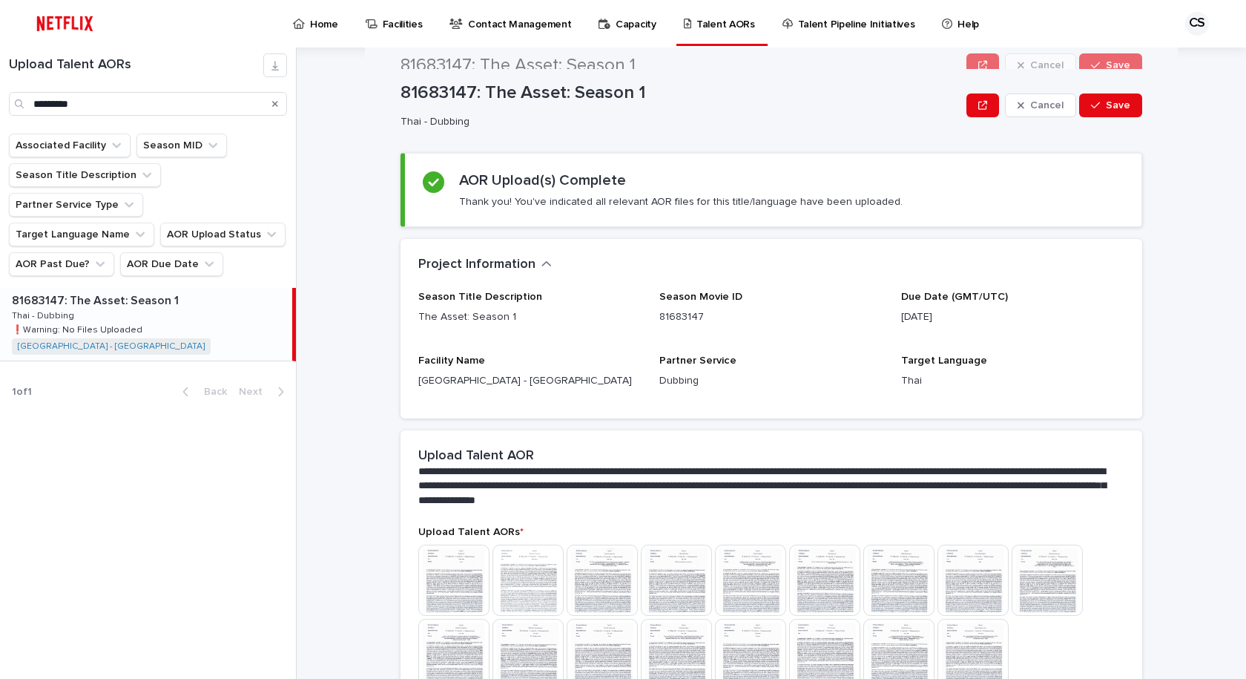
scroll to position [0, 0]
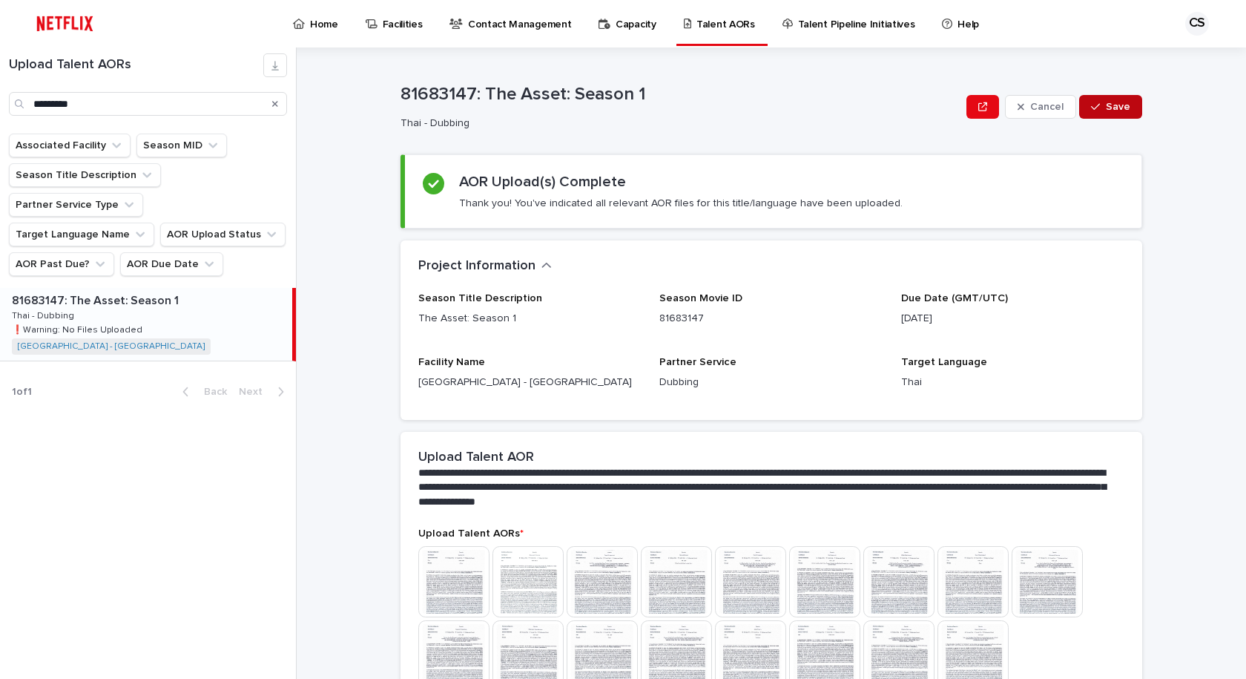
click at [1121, 101] on button "Save" at bounding box center [1110, 107] width 63 height 24
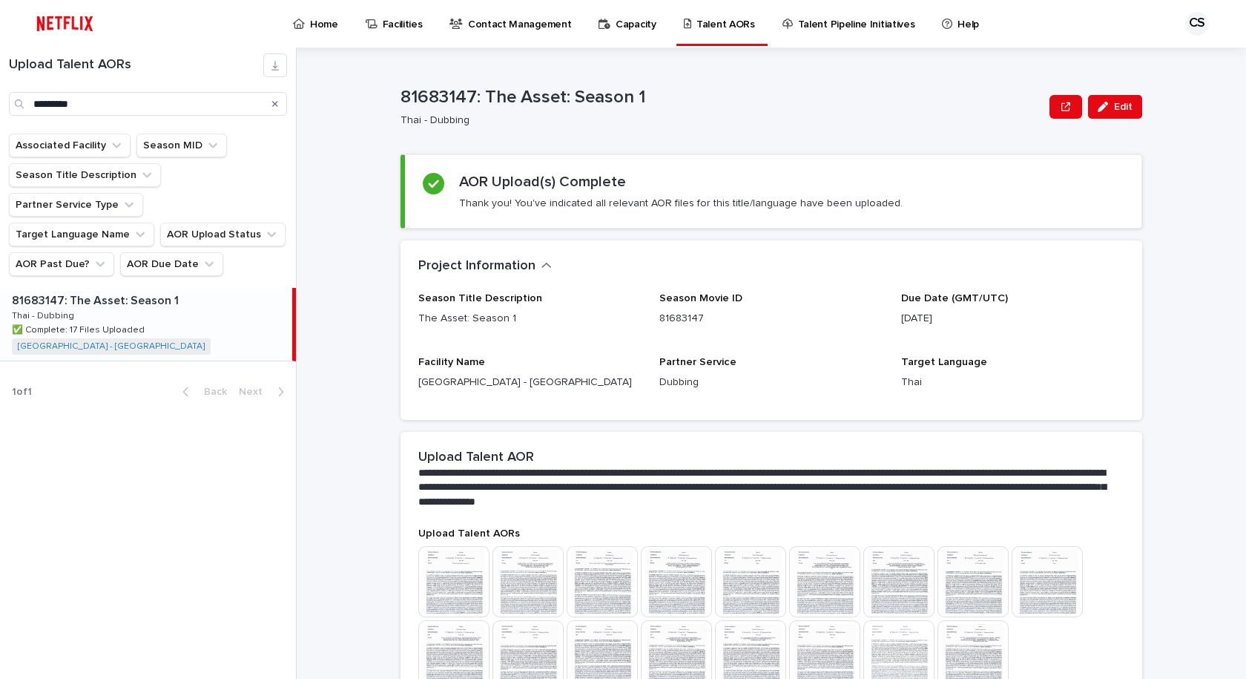
click at [1074, 158] on section "AOR Upload(s) Complete Thank you! You've indicated all relevant AOR files for t…" at bounding box center [772, 191] width 742 height 74
